Goal: Information Seeking & Learning: Learn about a topic

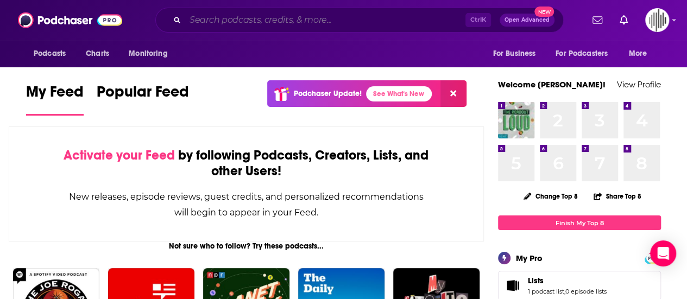
click at [231, 19] on input "Search podcasts, credits, & more..." at bounding box center [325, 19] width 280 height 17
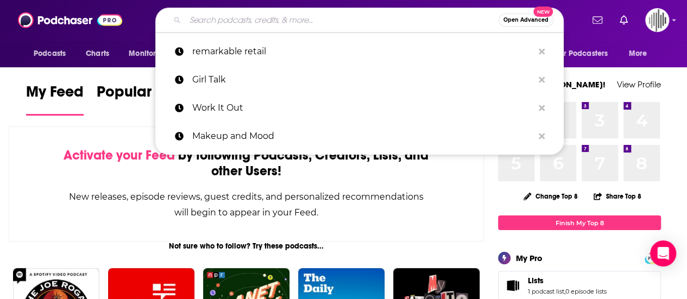
paste input "Entrepreneurs, Executives, and Eccentrics"
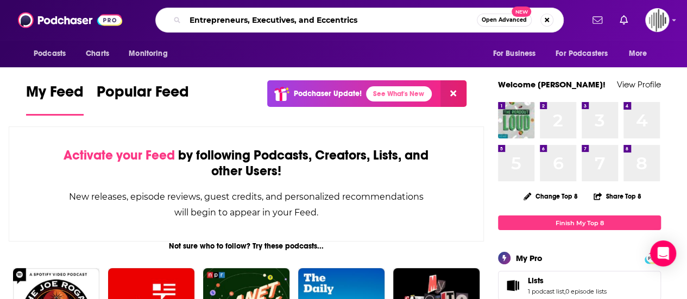
type input "Entrepreneurs, Executives, and Eccentrics"
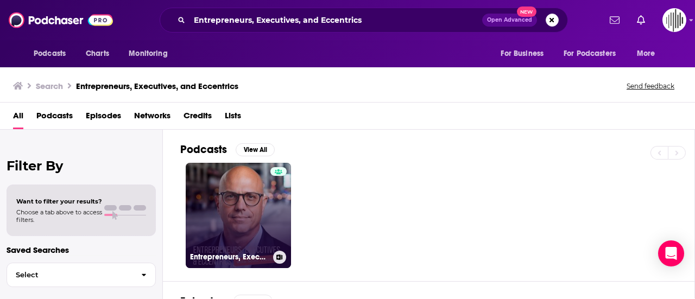
click at [249, 205] on link "Entrepreneurs, Executives, and Eccentrics" at bounding box center [238, 215] width 105 height 105
